Goal: Information Seeking & Learning: Learn about a topic

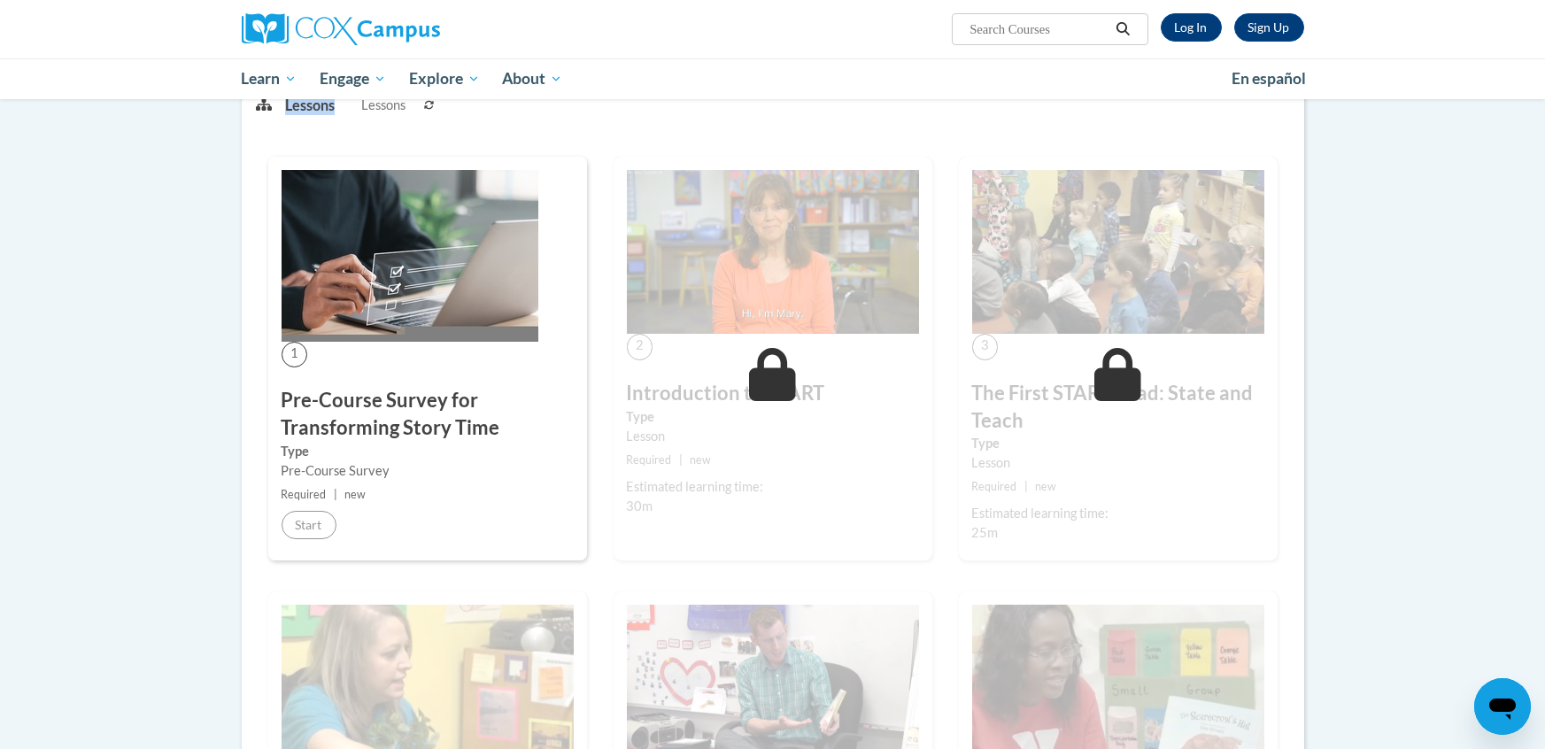
scroll to position [250, 0]
click at [386, 356] on div "1 Pre-Course Survey for Transforming Story Time Type Pre-Course Survey Required…" at bounding box center [427, 359] width 319 height 405
click at [409, 532] on div "1 Pre-Course Survey for Transforming Story Time Type Pre-Course Survey Required…" at bounding box center [427, 359] width 319 height 405
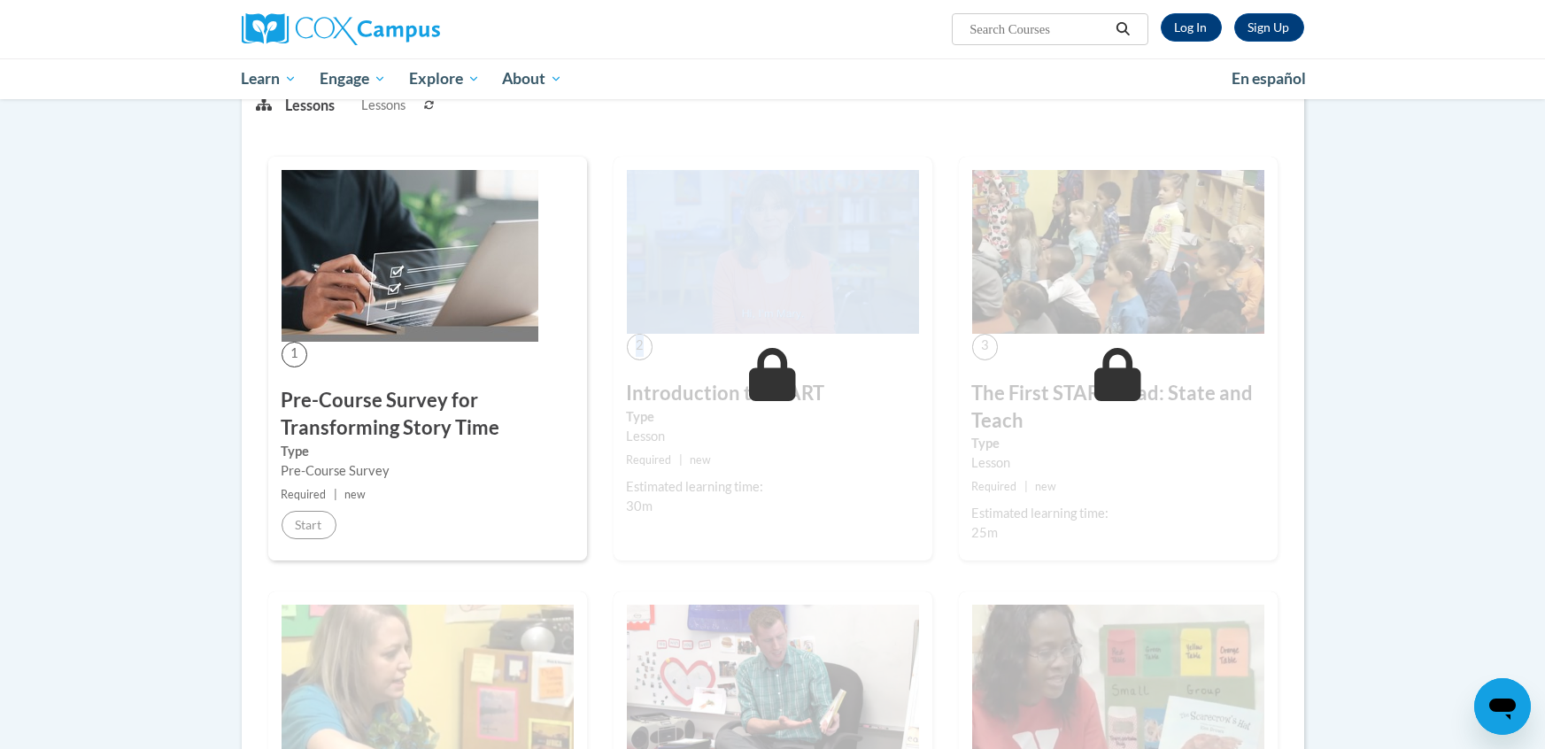
click at [409, 532] on div "1 Pre-Course Survey for Transforming Story Time Type Pre-Course Survey Required…" at bounding box center [427, 359] width 319 height 405
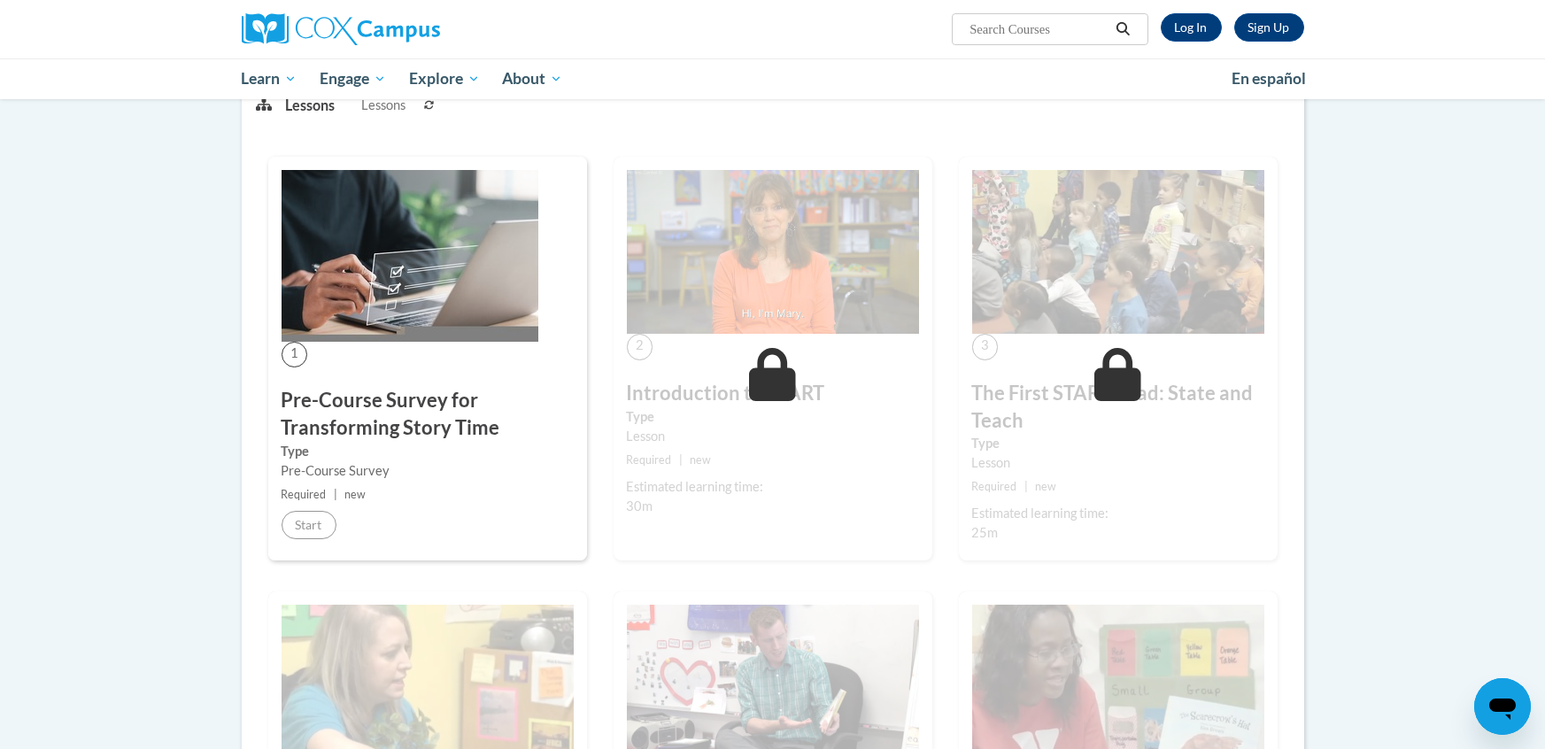
click at [347, 558] on div "1 Pre-Course Survey for Transforming Story Time Type Pre-Course Survey Required…" at bounding box center [427, 359] width 319 height 405
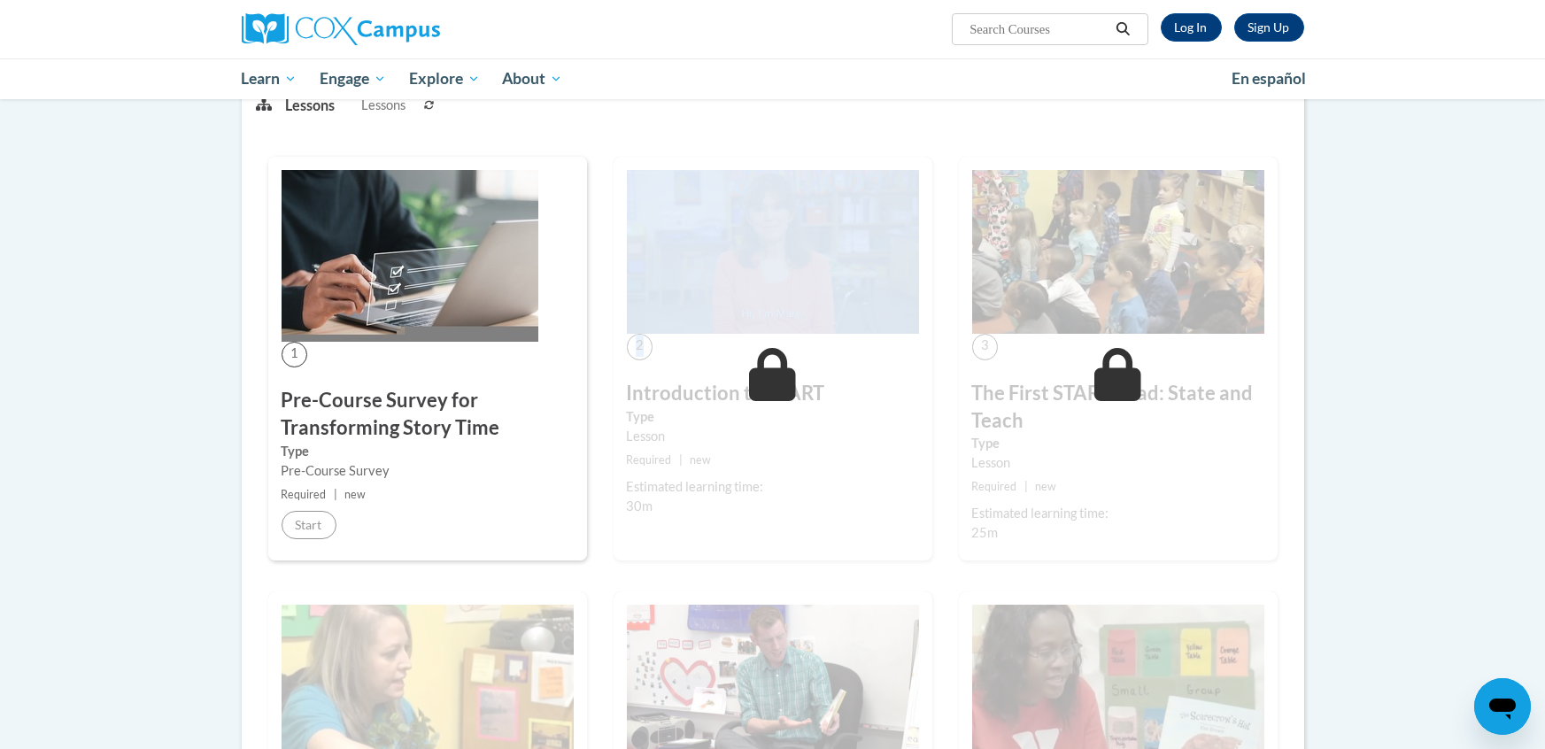
click at [347, 558] on div "1 Pre-Course Survey for Transforming Story Time Type Pre-Course Survey Required…" at bounding box center [427, 359] width 319 height 405
click at [816, 508] on div "Estimated learning time: 30m" at bounding box center [773, 496] width 292 height 39
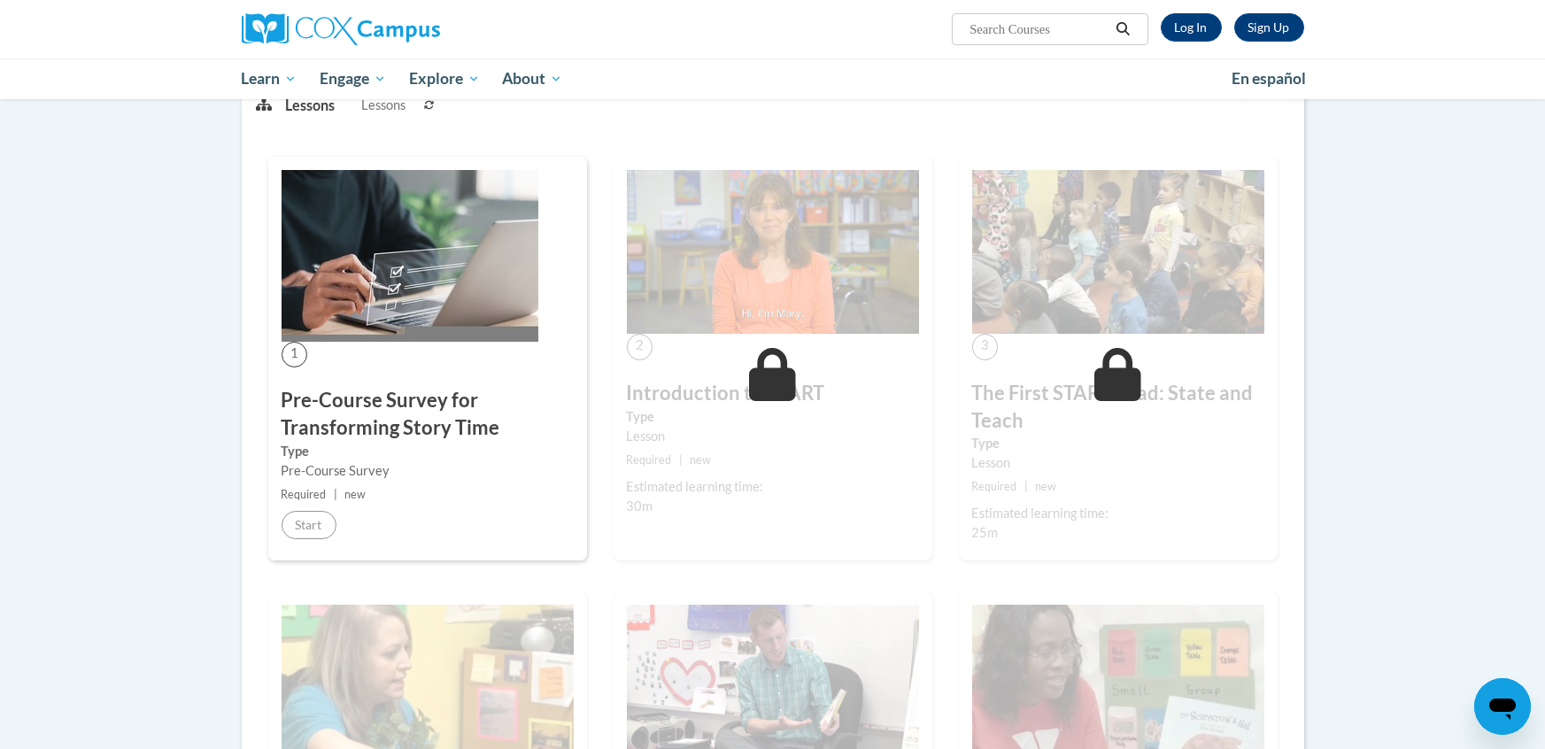
click at [816, 508] on div "Estimated learning time: 30m" at bounding box center [773, 496] width 292 height 39
click at [439, 359] on div "1 Pre-Course Survey for Transforming Story Time Type Pre-Course Survey Required…" at bounding box center [427, 359] width 319 height 405
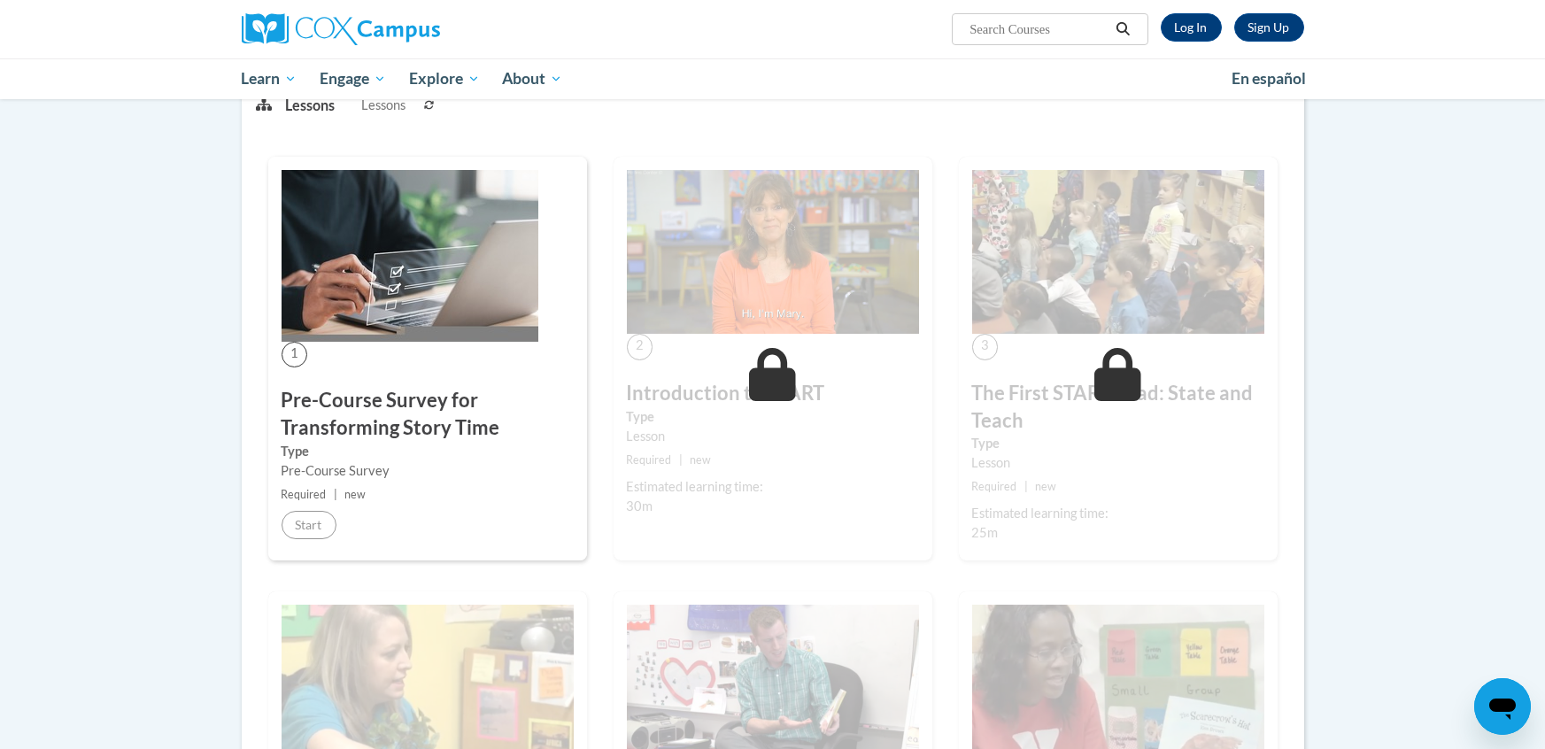
click at [439, 359] on div "1 Pre-Course Survey for Transforming Story Time Type Pre-Course Survey Required…" at bounding box center [427, 359] width 319 height 405
click at [445, 455] on label "Type" at bounding box center [428, 451] width 292 height 19
click at [468, 446] on label "Type" at bounding box center [428, 451] width 292 height 19
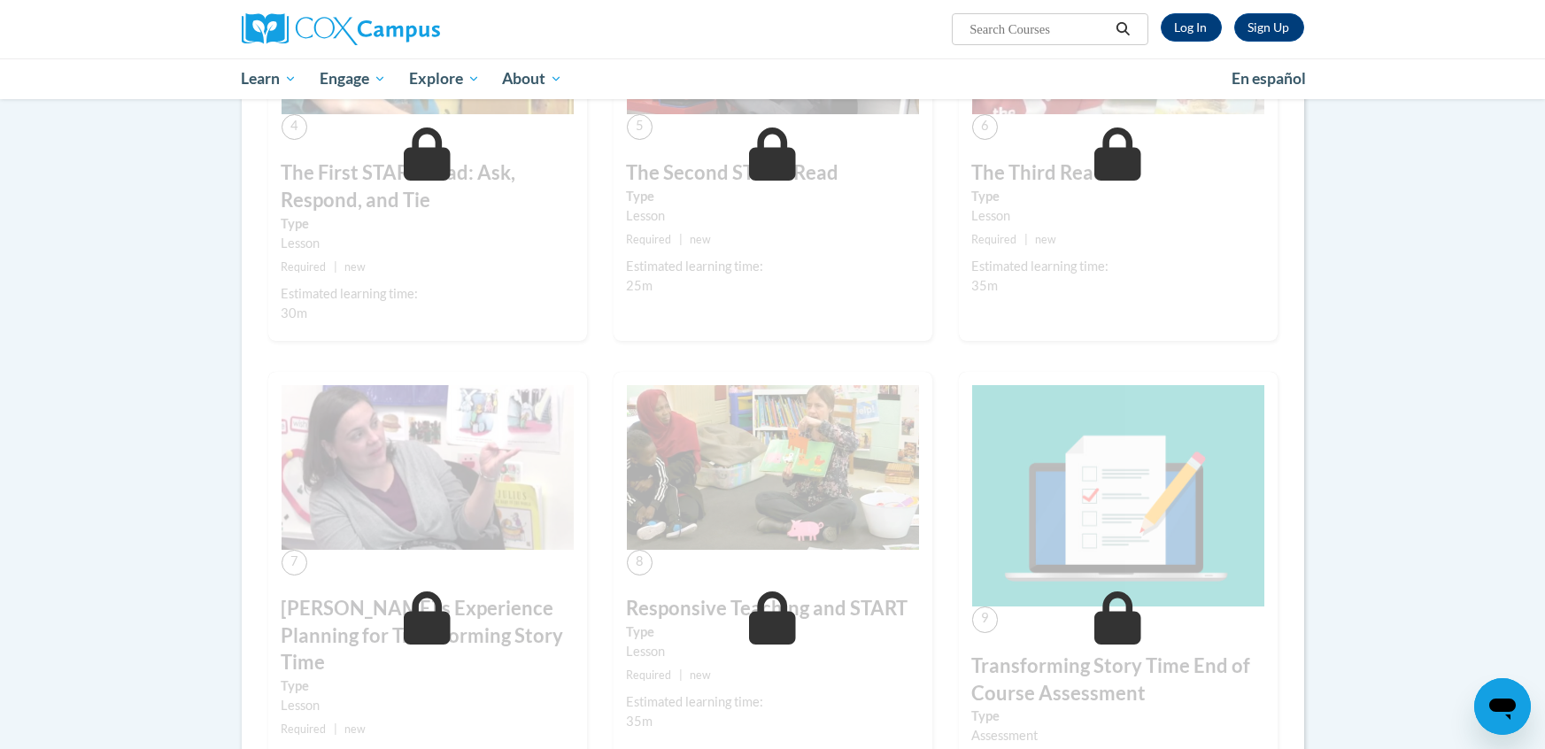
scroll to position [1454, 0]
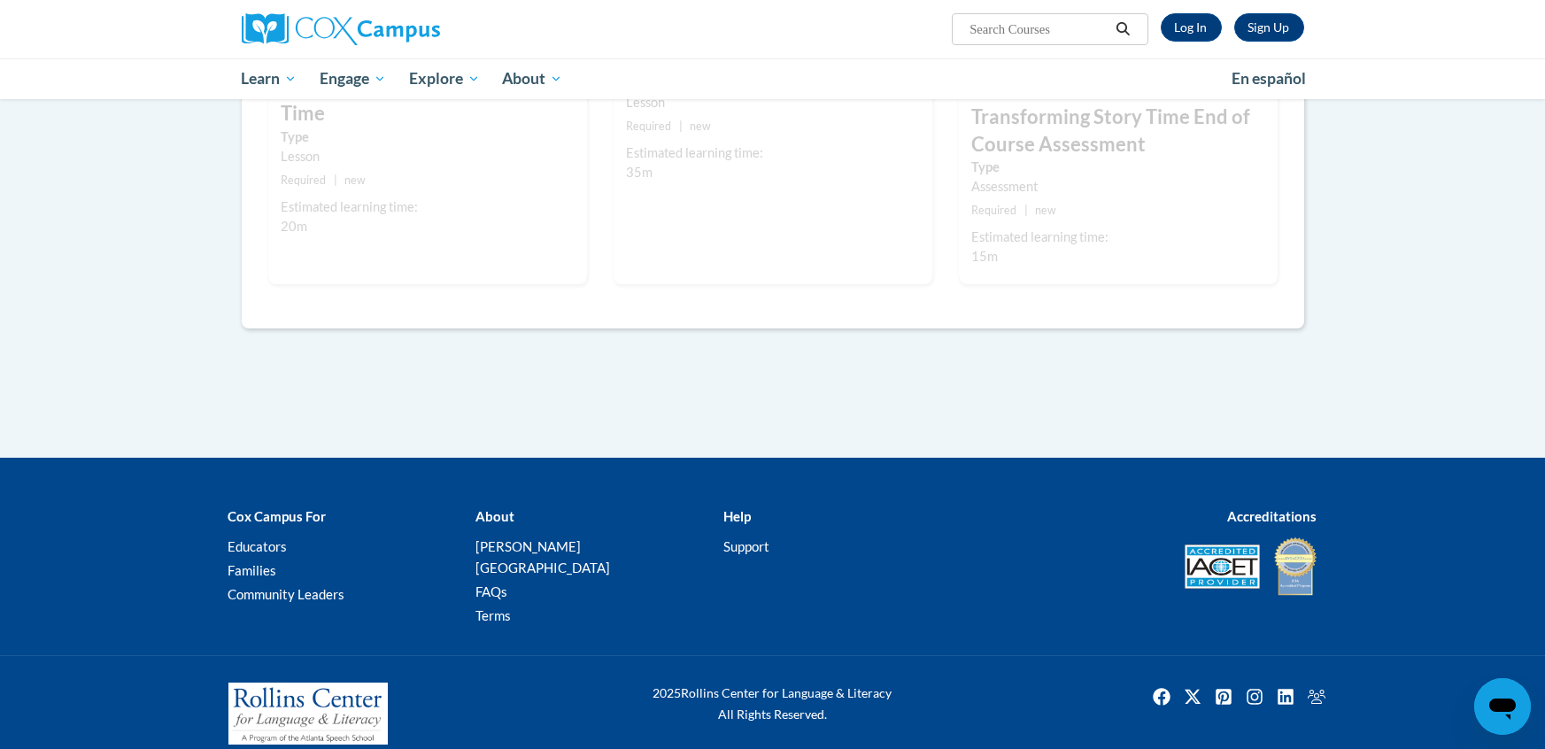
click at [687, 83] on ul "My Learning My Learning My Course Progress Certificates My Action Plans Group D…" at bounding box center [725, 78] width 990 height 41
click at [661, 155] on div "Estimated learning time:" at bounding box center [773, 152] width 292 height 19
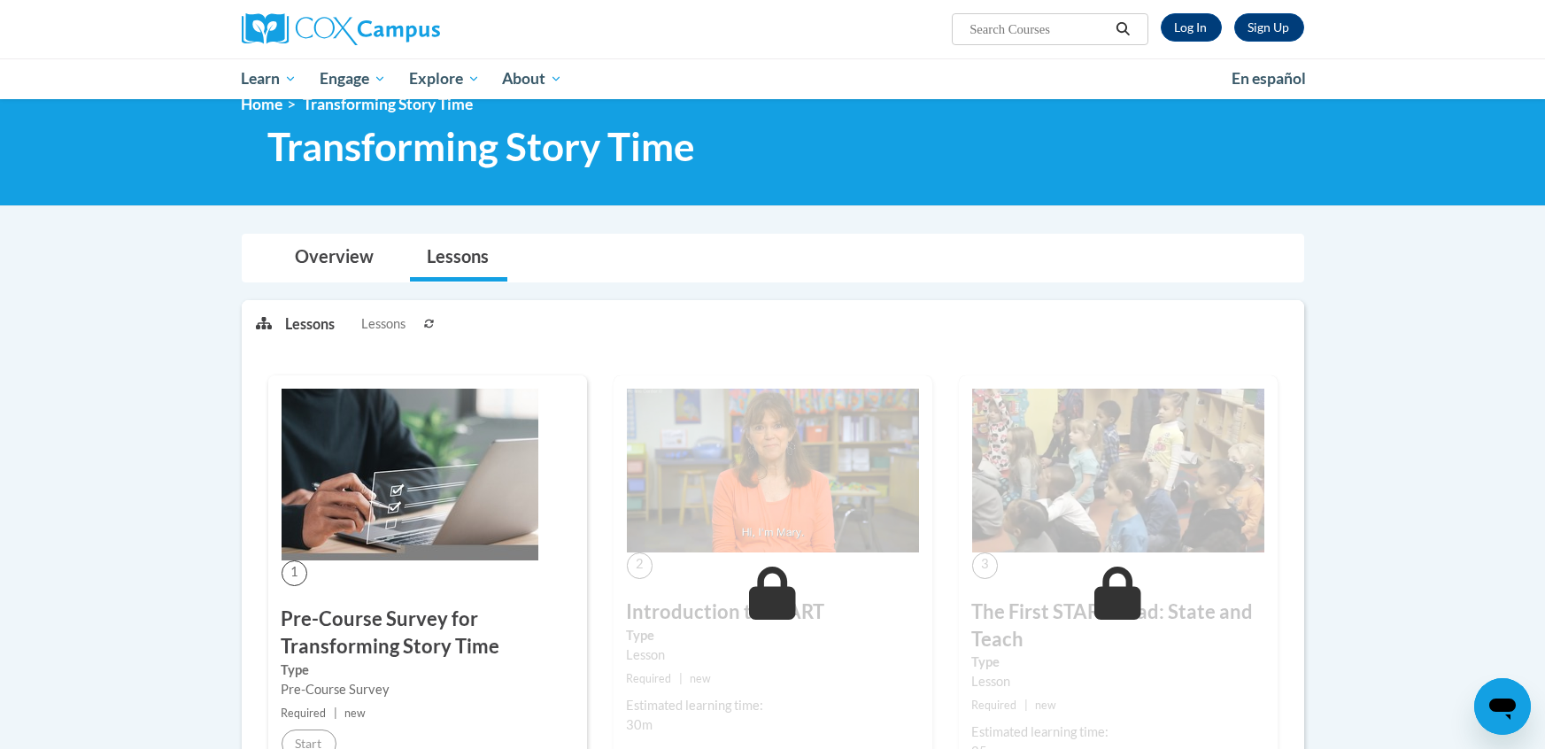
scroll to position [0, 0]
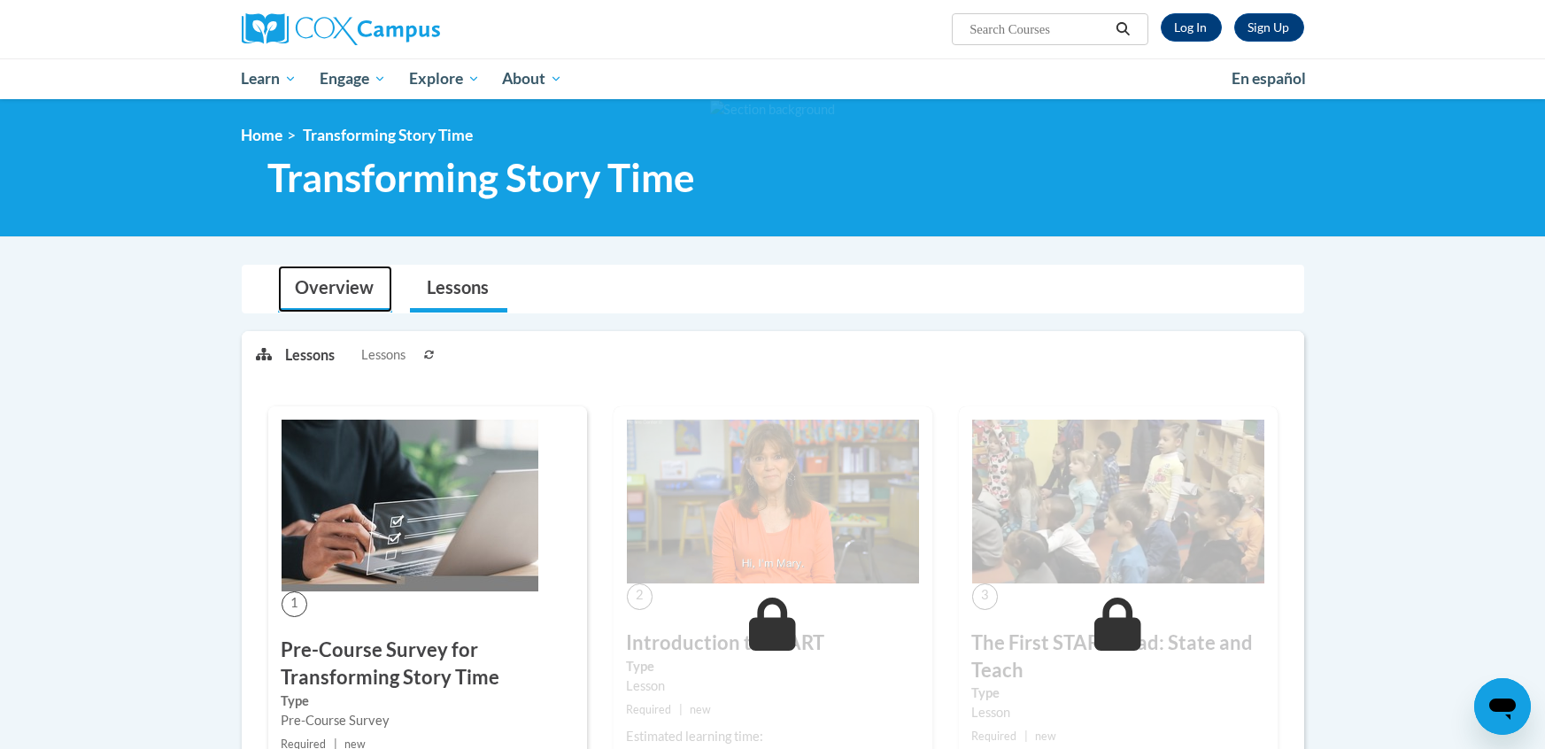
click at [368, 301] on link "Overview" at bounding box center [335, 289] width 114 height 47
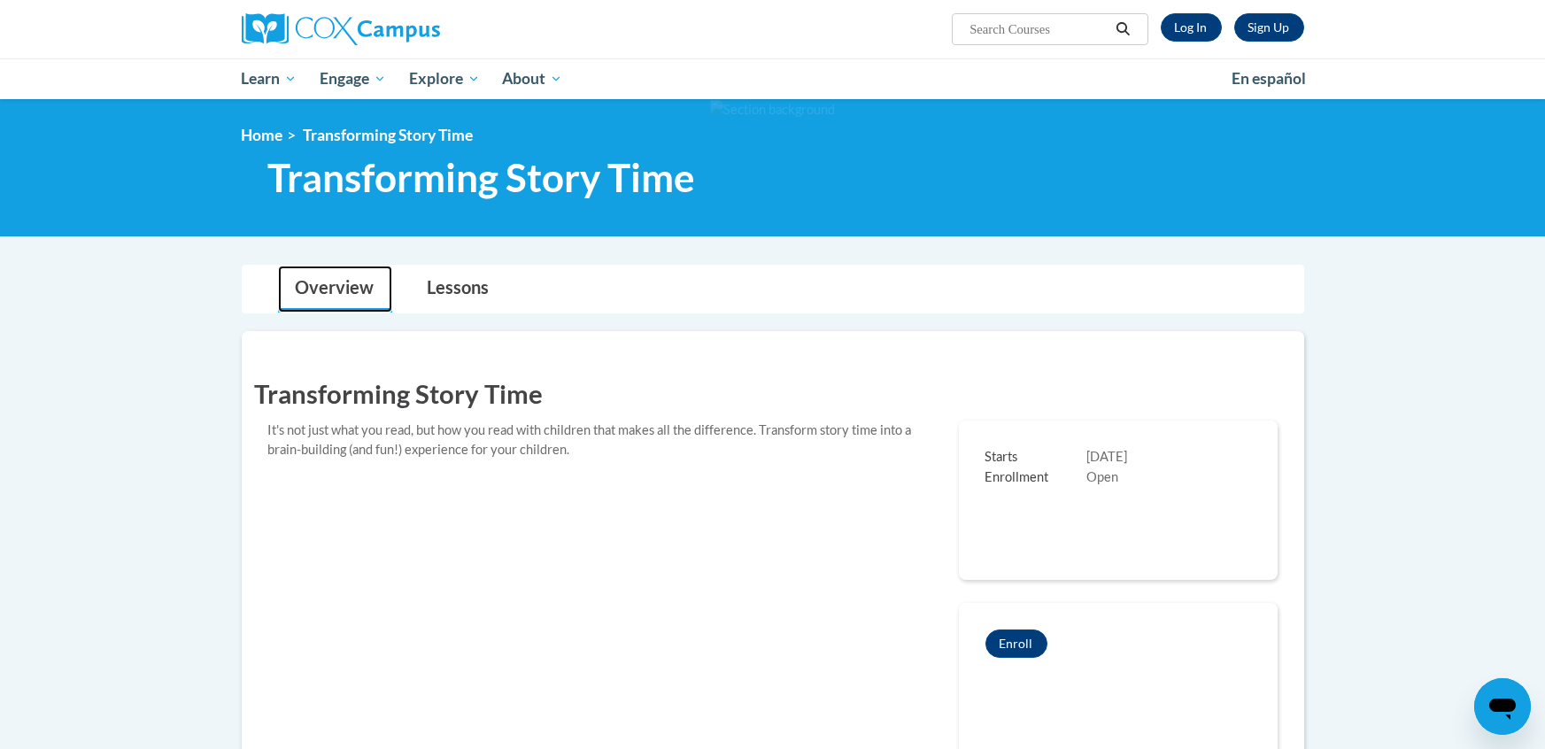
click at [368, 301] on link "Overview" at bounding box center [335, 289] width 114 height 47
click at [465, 290] on link "Lessons" at bounding box center [458, 289] width 97 height 47
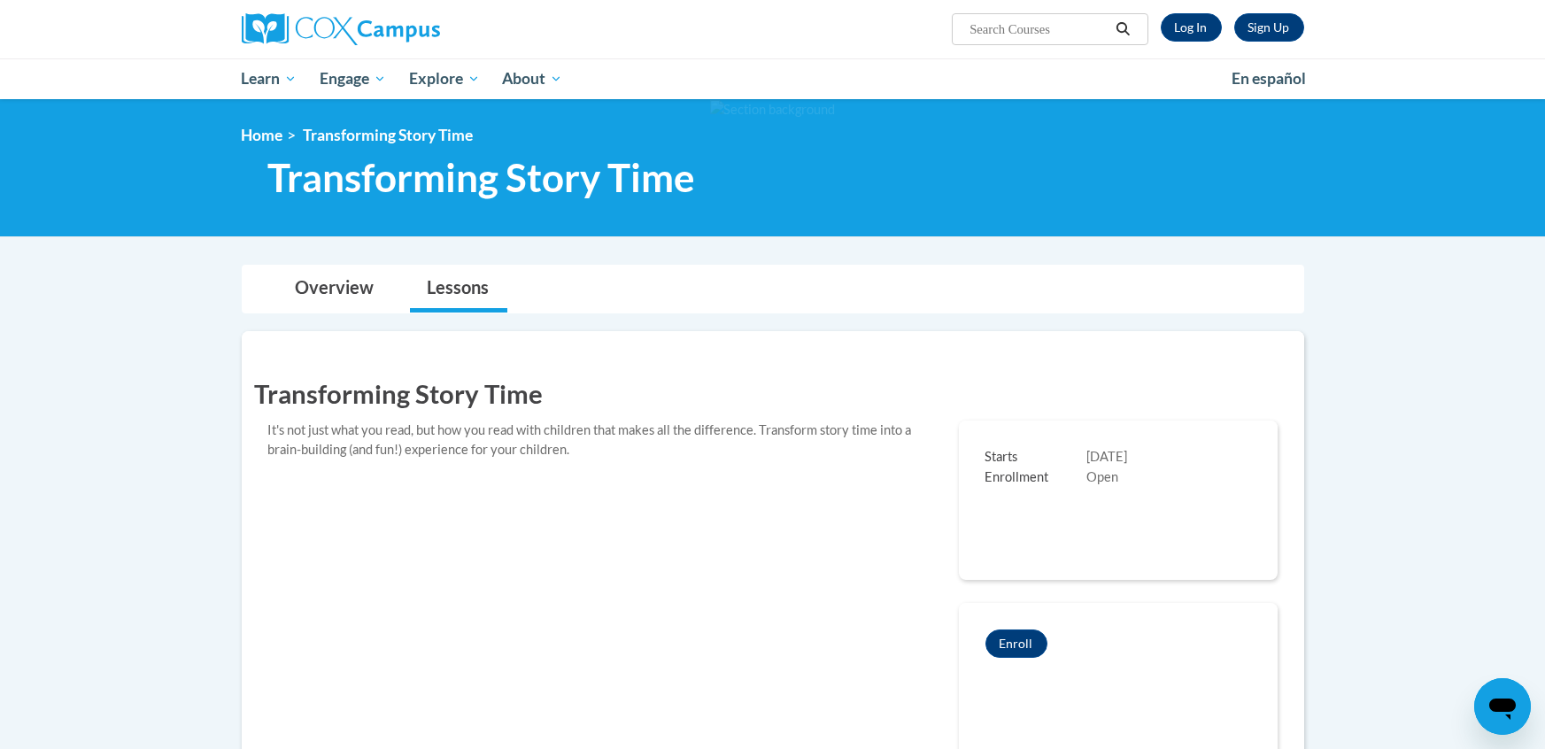
click at [520, 360] on div "Transforming Story Time It's not just what you read, but how you read with chil…" at bounding box center [773, 572] width 1036 height 428
click at [669, 467] on div "Transforming Story Time It's not just what you read, but how you read with chil…" at bounding box center [773, 572] width 1036 height 428
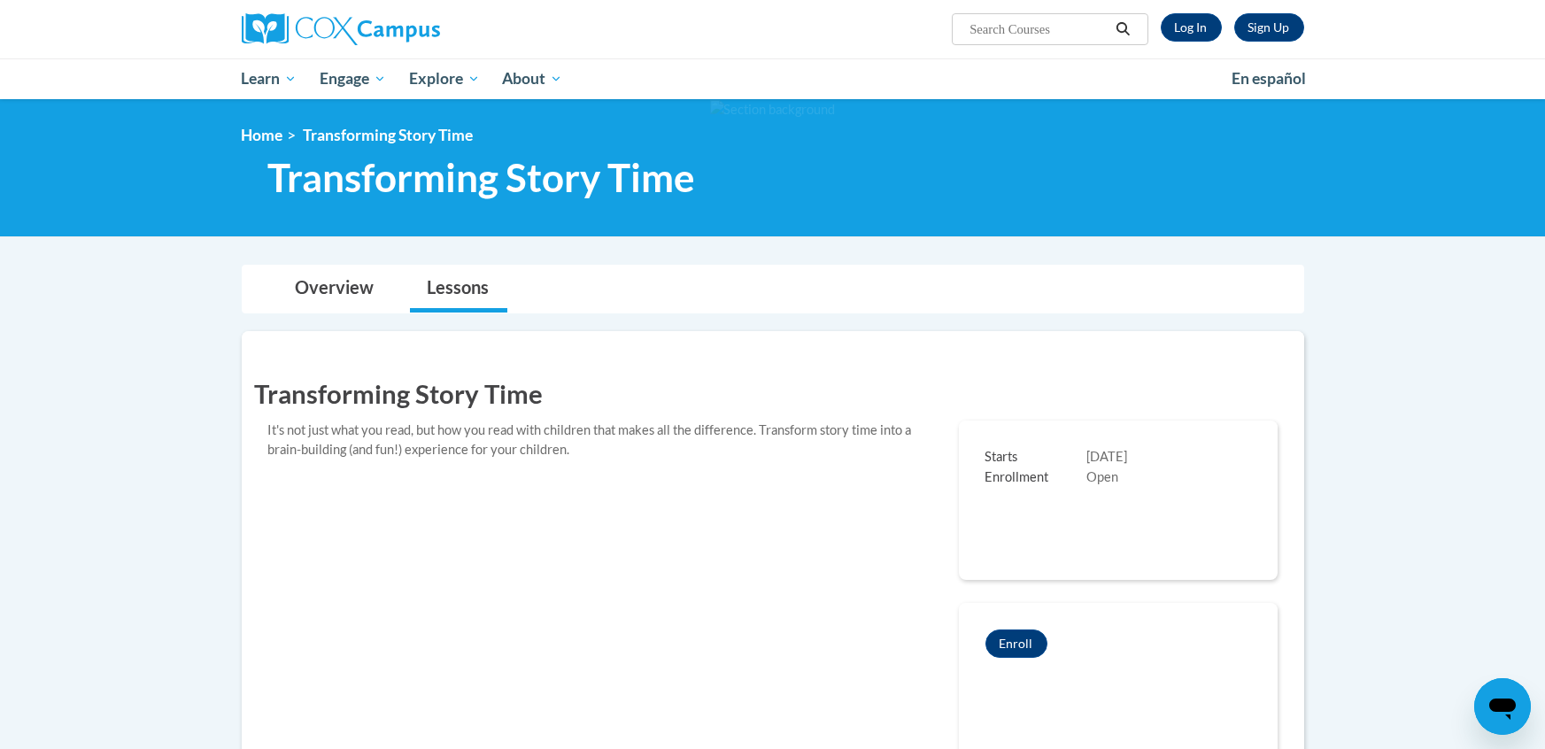
click at [669, 467] on div "Transforming Story Time It's not just what you read, but how you read with chil…" at bounding box center [773, 572] width 1036 height 428
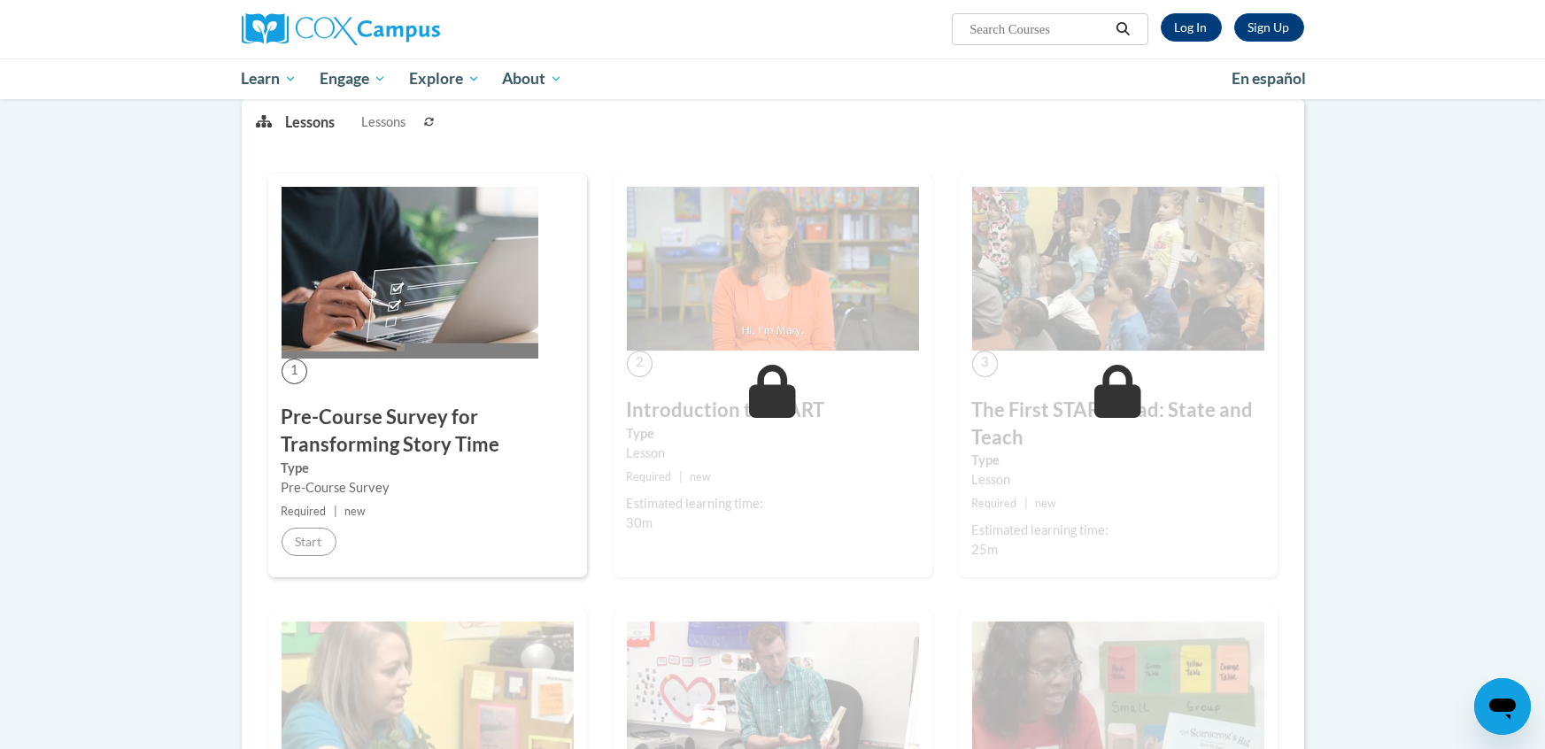
scroll to position [743, 0]
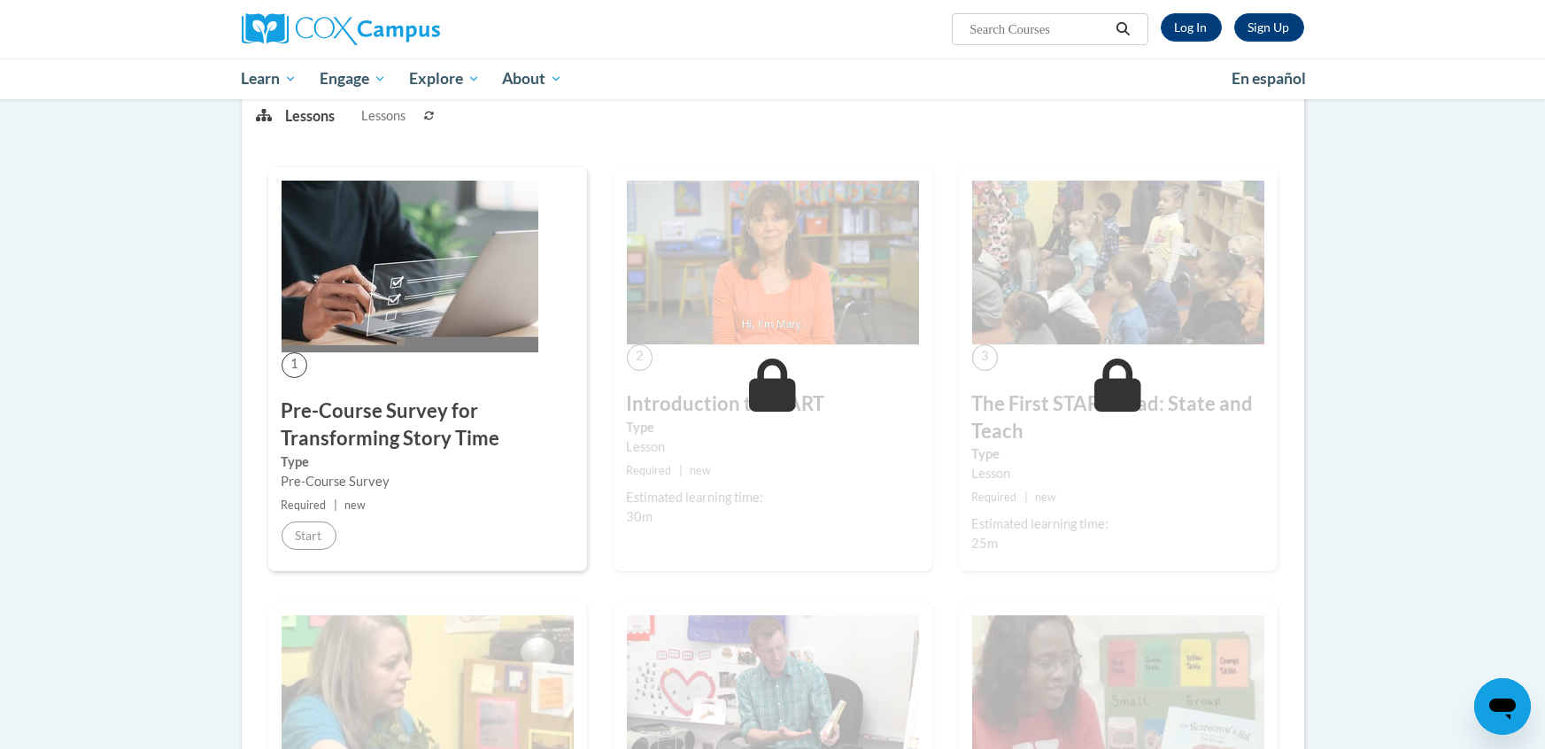
click at [533, 398] on h3 "Pre-Course Survey for Transforming Story Time" at bounding box center [428, 425] width 292 height 55
